Goal: Find specific page/section: Find specific page/section

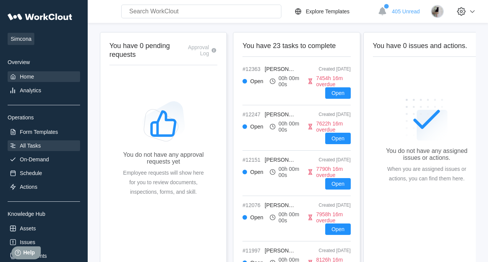
click at [38, 146] on div "All Tasks" at bounding box center [30, 146] width 21 height 6
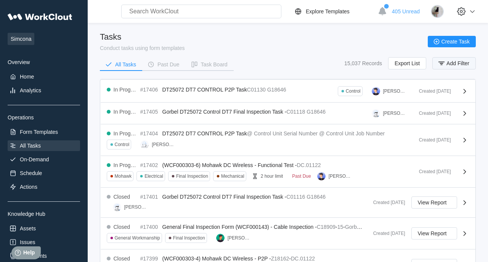
click at [442, 65] on icon "button" at bounding box center [441, 63] width 8 height 8
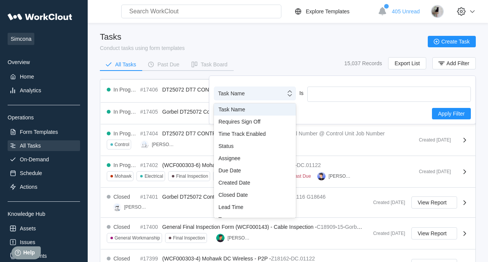
click at [285, 88] on div "Task Name" at bounding box center [255, 93] width 82 height 14
click at [253, 156] on div "Assignee" at bounding box center [254, 158] width 73 height 6
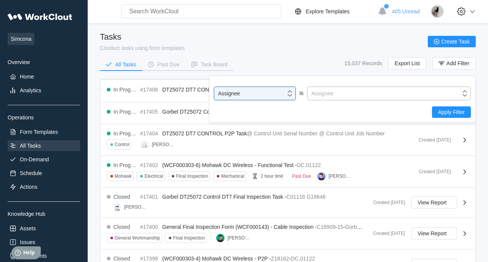
click at [334, 91] on div "Assignee" at bounding box center [384, 93] width 153 height 11
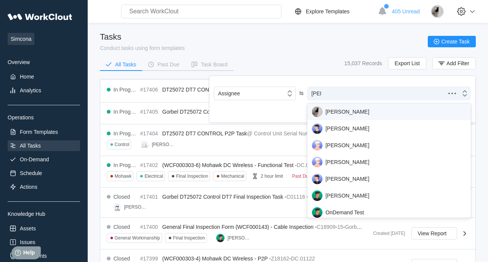
type input "emili"
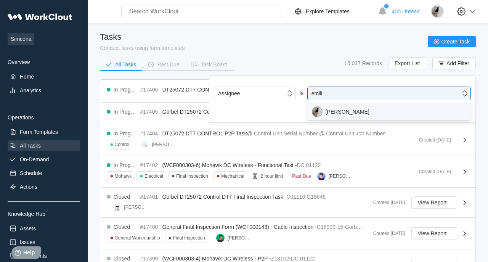
click at [335, 110] on div "[PERSON_NAME]" at bounding box center [389, 111] width 154 height 11
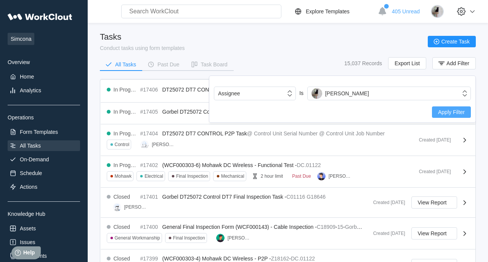
click at [444, 111] on span "Apply Filter" at bounding box center [451, 111] width 27 height 5
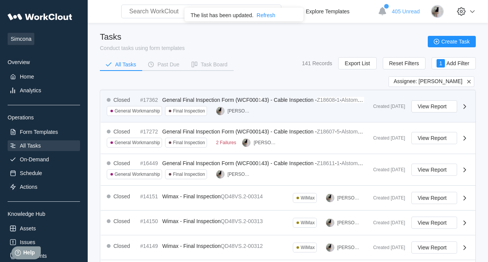
click at [248, 92] on div "Closed #17362 General Final Inspection Form (WCF000 1 43) - Cable Inspection - …" at bounding box center [288, 107] width 375 height 32
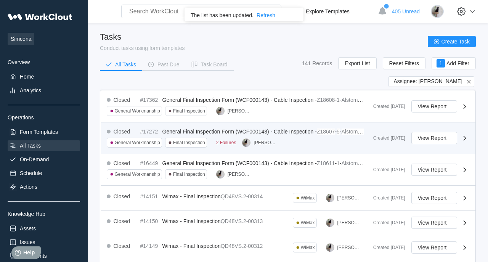
click at [316, 138] on div "Closed #17272 General Final Inspection Form (WCF000143) - Cable Inspection - Z1…" at bounding box center [237, 137] width 260 height 19
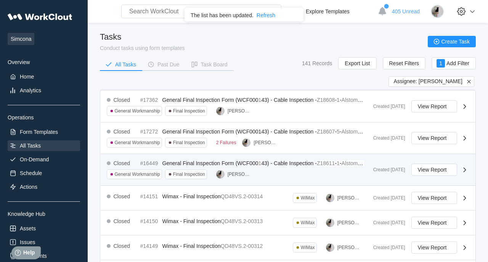
click at [295, 162] on span "43) - Cable Inspection -" at bounding box center [289, 163] width 56 height 6
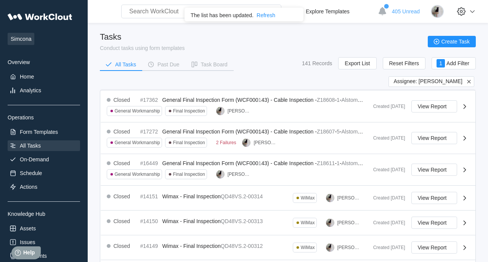
click at [470, 80] on icon at bounding box center [468, 81] width 7 height 7
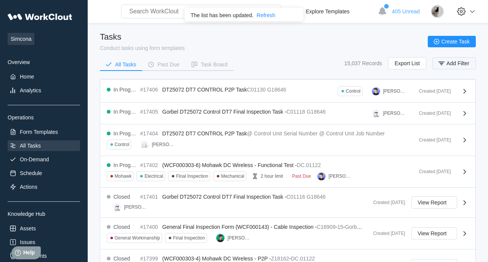
click at [443, 58] on button "Add Filter" at bounding box center [453, 63] width 43 height 12
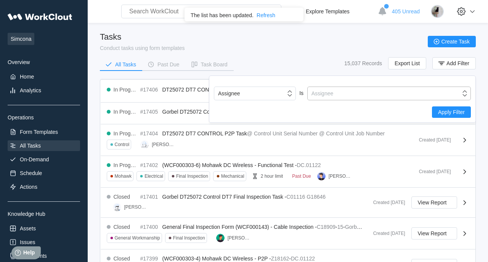
click at [336, 95] on div "Assignee" at bounding box center [384, 93] width 153 height 11
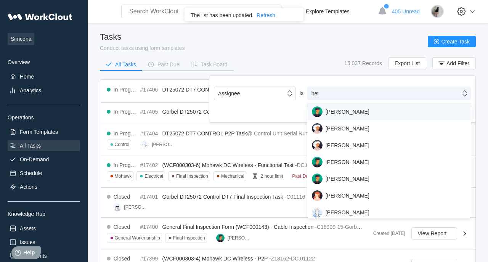
type input "beth"
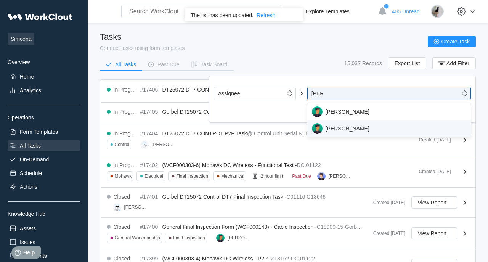
click at [355, 132] on div "[PERSON_NAME]" at bounding box center [389, 128] width 154 height 11
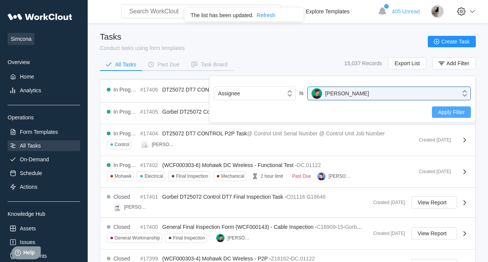
click at [442, 115] on button "Apply Filter" at bounding box center [451, 111] width 39 height 11
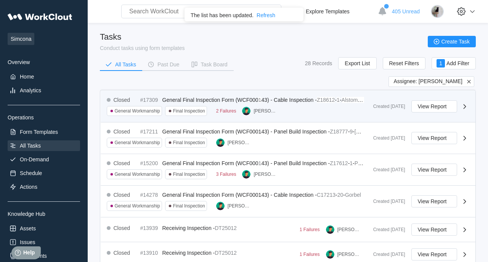
click at [289, 103] on div "Closed #17309 General Final Inspection Form (WCF000 1 43) - Cable Inspection - …" at bounding box center [237, 106] width 260 height 19
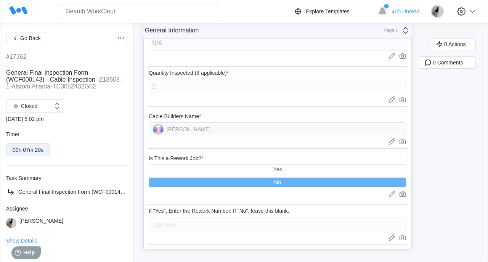
scroll to position [91, 0]
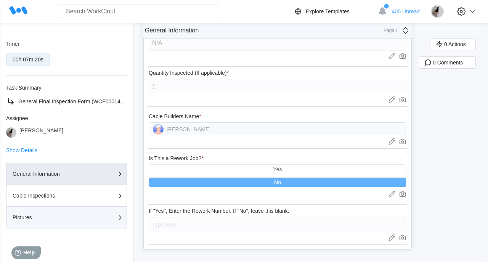
click at [39, 216] on div "Pictures" at bounding box center [51, 217] width 76 height 5
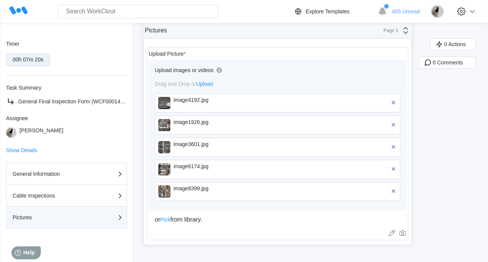
scroll to position [104, 0]
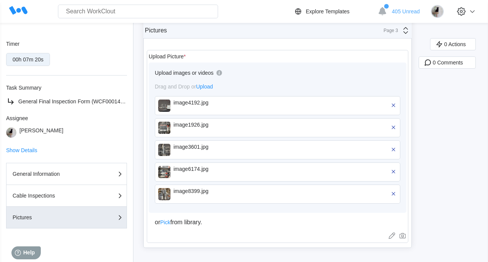
click at [192, 109] on div "image4192.jpg" at bounding box center [217, 105] width 88 height 12
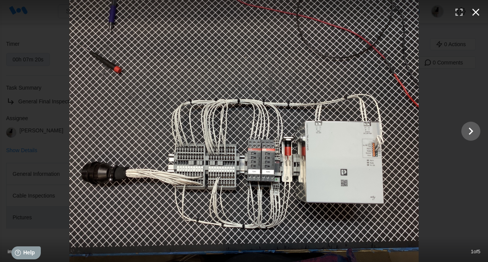
click at [479, 12] on icon "button" at bounding box center [475, 12] width 12 height 12
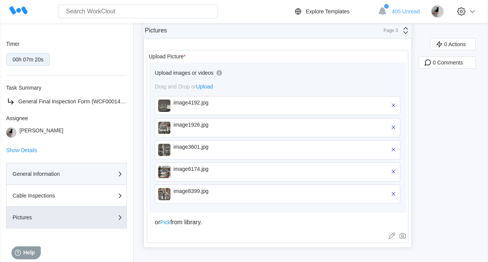
click at [54, 175] on div "General Information" at bounding box center [51, 173] width 76 height 5
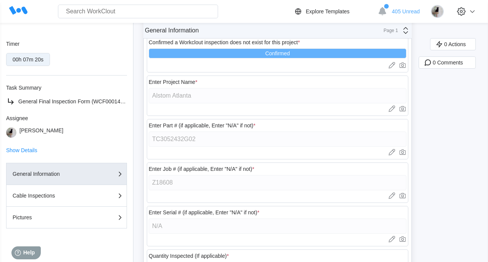
scroll to position [0, 0]
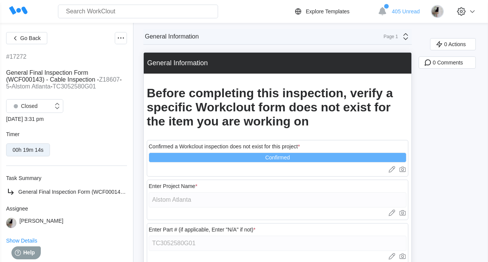
scroll to position [91, 0]
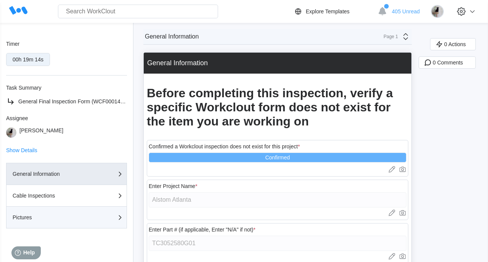
click at [36, 221] on div "Pictures" at bounding box center [67, 217] width 108 height 9
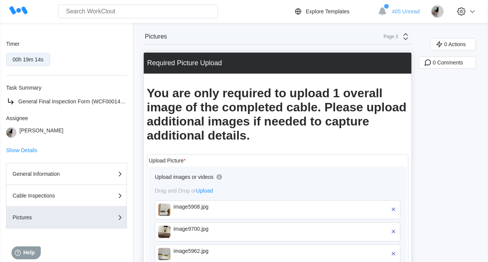
click at [168, 209] on img at bounding box center [164, 209] width 12 height 12
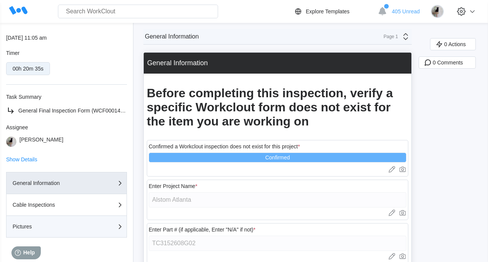
scroll to position [82, 0]
click at [40, 228] on div "Pictures" at bounding box center [51, 225] width 76 height 5
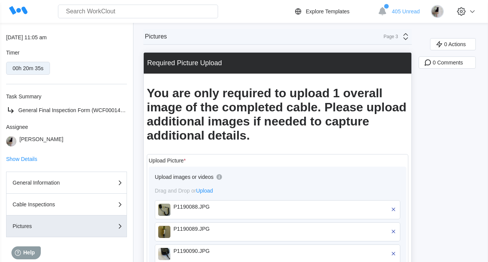
click at [169, 207] on img at bounding box center [164, 209] width 12 height 12
